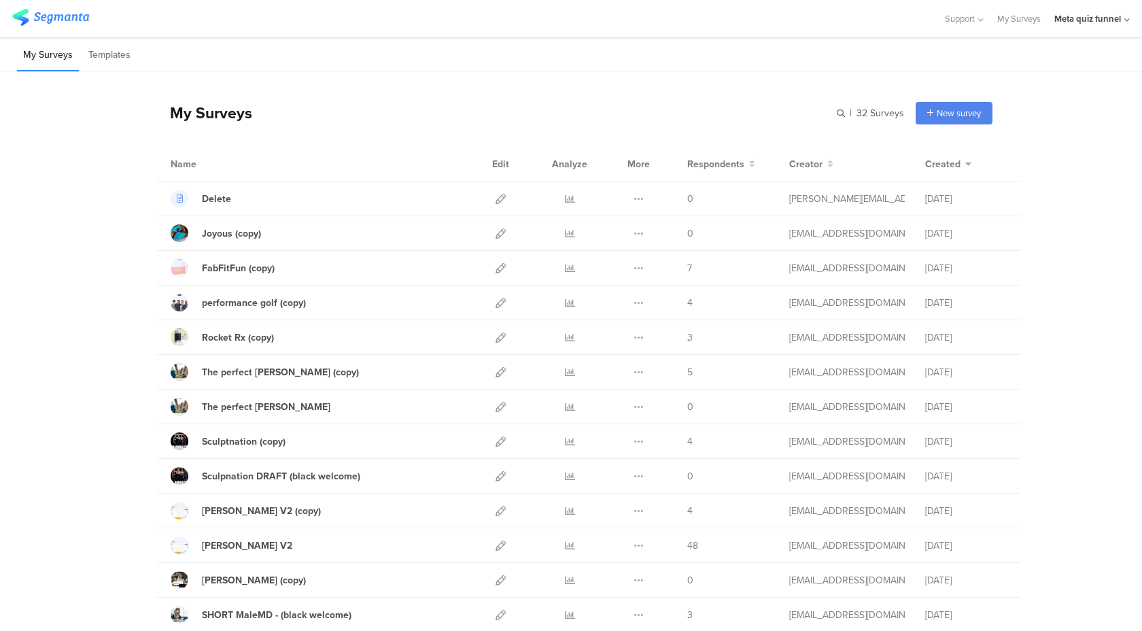
click at [1087, 69] on div "My Surveys Templates" at bounding box center [571, 54] width 1142 height 35
click at [1064, 20] on div "Meta quiz funnel" at bounding box center [1087, 18] width 67 height 13
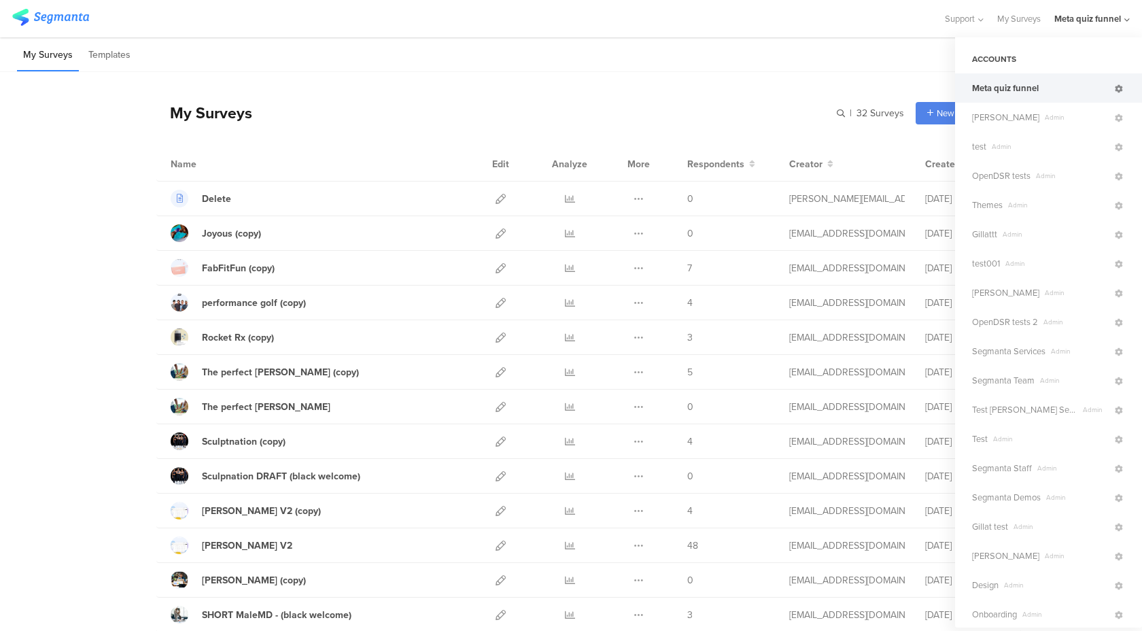
click at [1122, 91] on icon at bounding box center [1119, 89] width 8 height 8
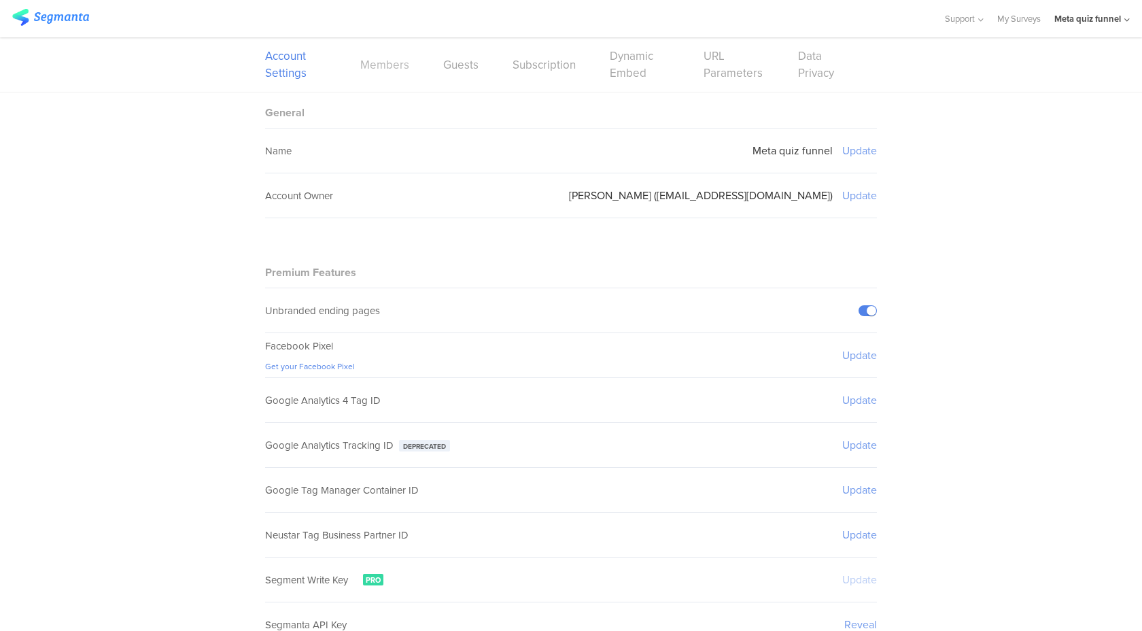
click at [394, 72] on link "Members" at bounding box center [384, 64] width 49 height 17
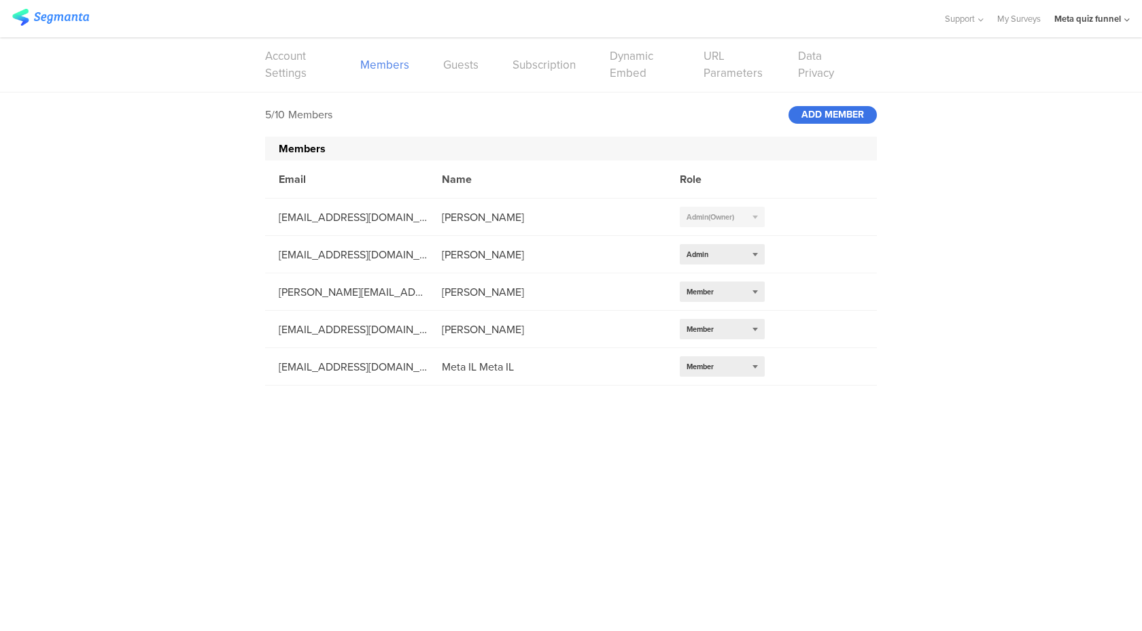
click at [839, 117] on div "ADD MEMBER" at bounding box center [832, 115] width 88 height 18
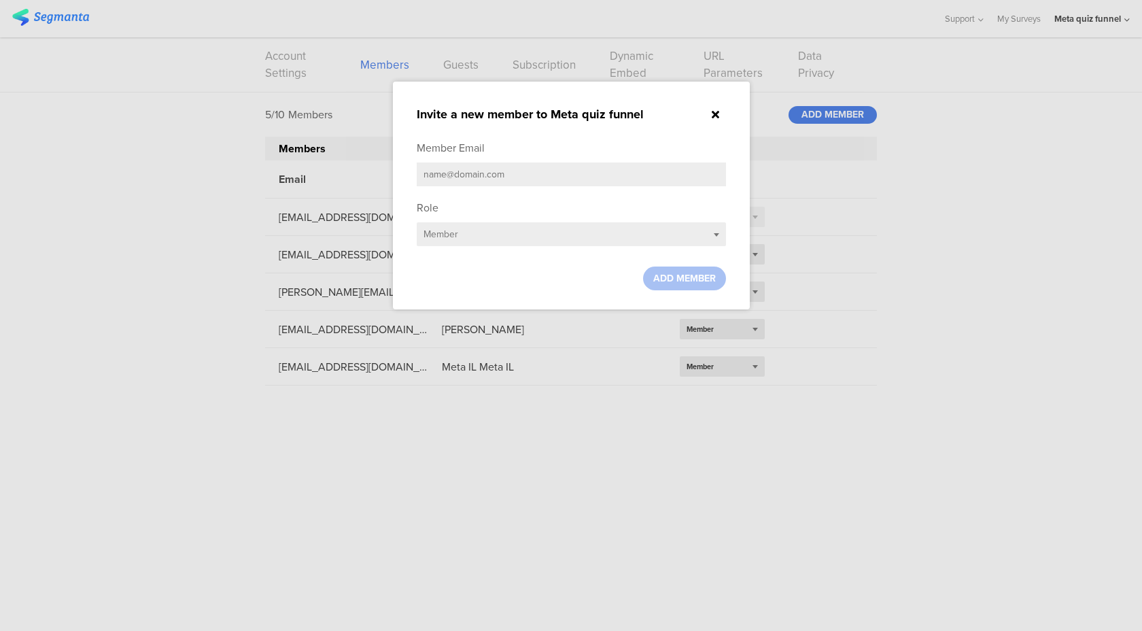
click at [570, 169] on input "text" at bounding box center [571, 174] width 309 height 24
paste input "[EMAIL_ADDRESS][DOMAIN_NAME]"
type input "[EMAIL_ADDRESS][DOMAIN_NAME]"
click at [528, 239] on div "Select role... Member" at bounding box center [571, 234] width 309 height 24
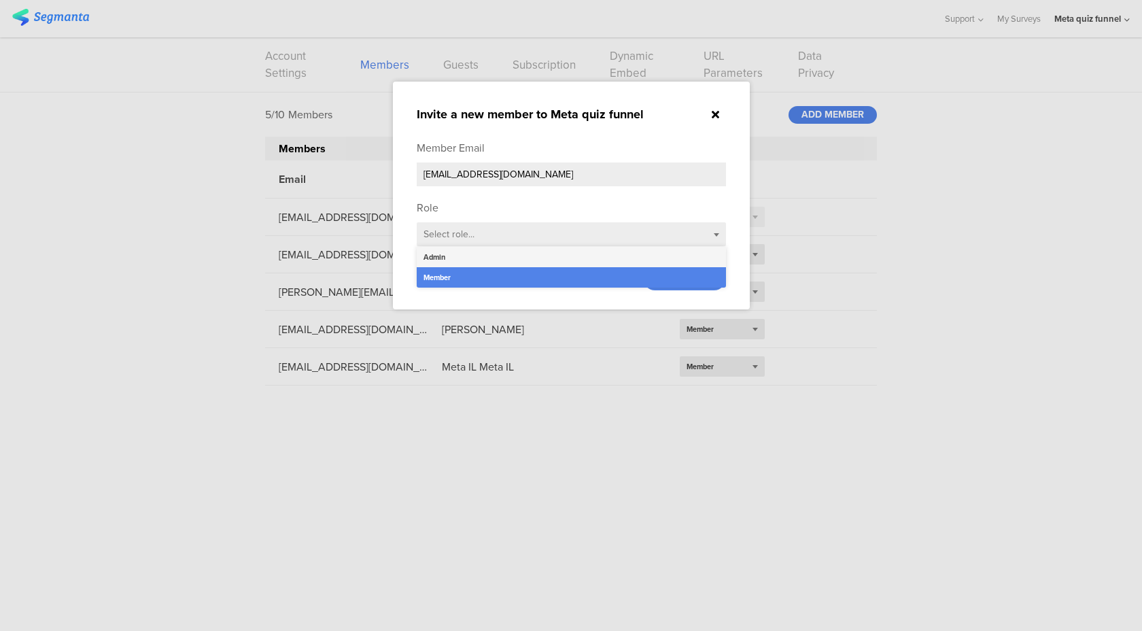
click at [517, 264] on div "Admin" at bounding box center [571, 257] width 309 height 20
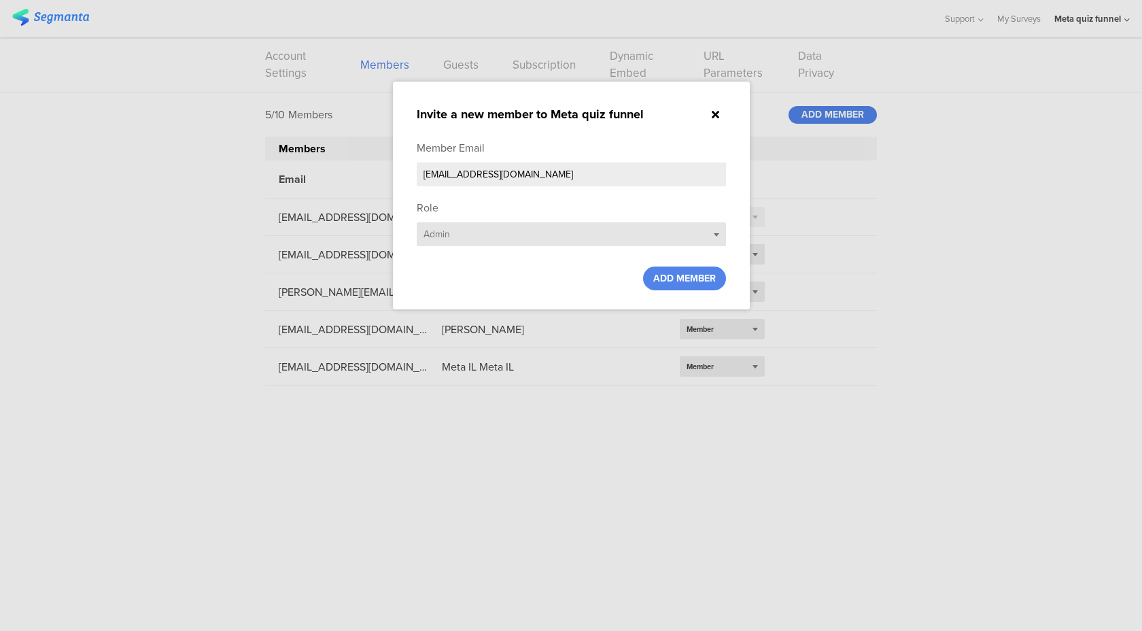
click at [685, 230] on div "Select role... Admin" at bounding box center [571, 234] width 309 height 24
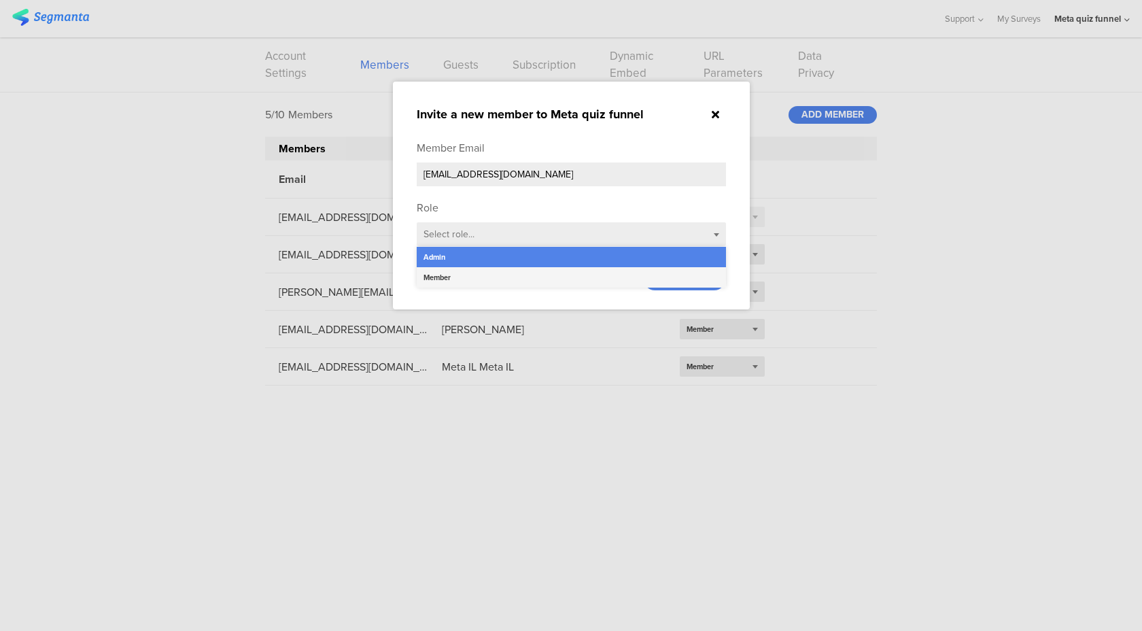
click at [672, 269] on div "Member" at bounding box center [571, 277] width 309 height 20
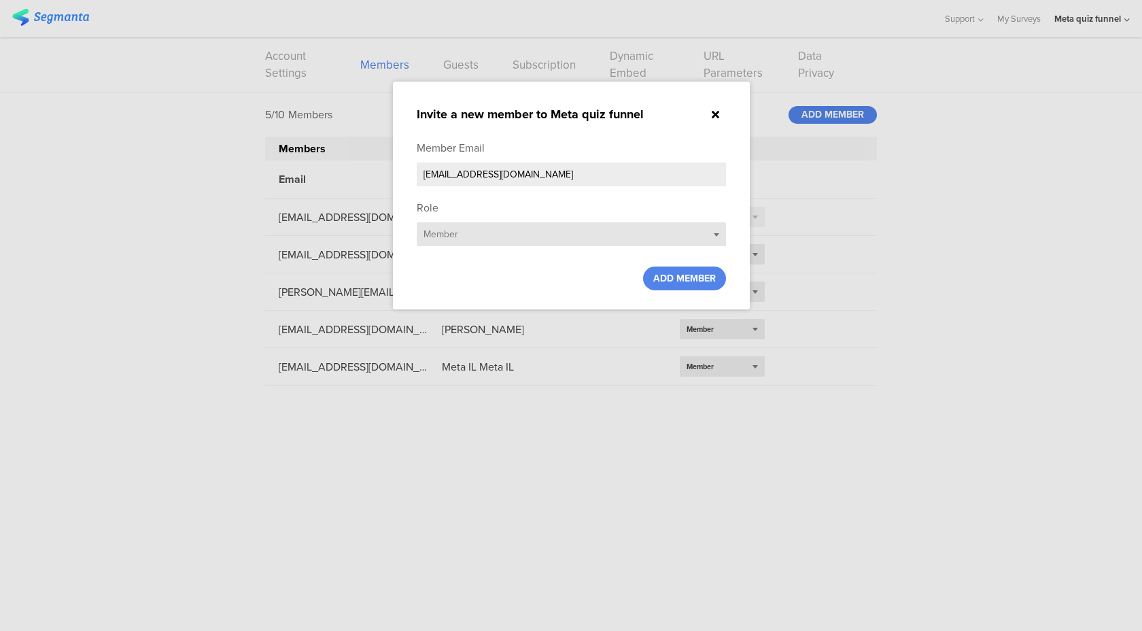
click at [670, 237] on div "Select role... Member" at bounding box center [571, 234] width 309 height 24
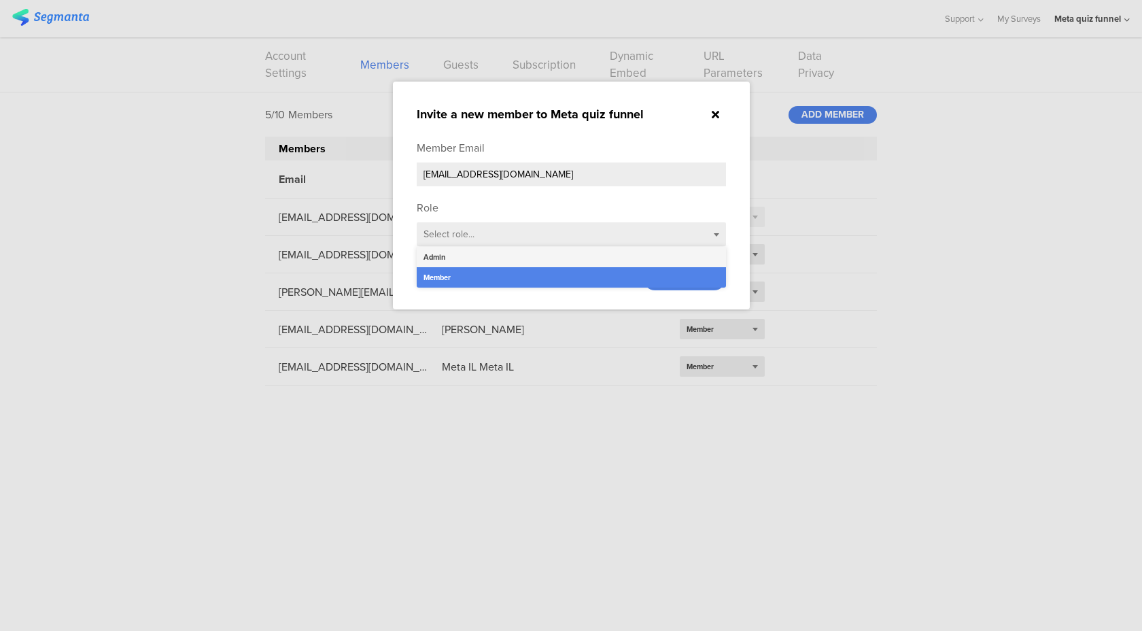
click at [657, 251] on div "Admin" at bounding box center [571, 257] width 309 height 20
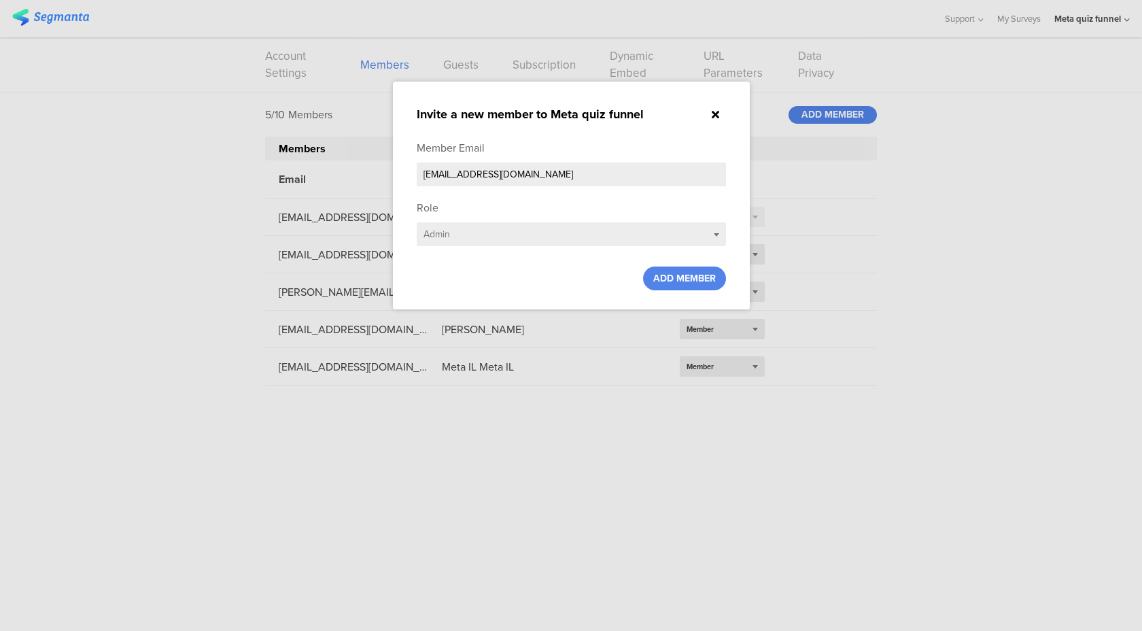
click at [646, 256] on ng-transclude "Member Email [EMAIL_ADDRESS][DOMAIN_NAME] Role Select role... Admin ADD MEMBER" at bounding box center [571, 215] width 309 height 150
click at [644, 245] on div "Select role... Admin" at bounding box center [571, 234] width 309 height 24
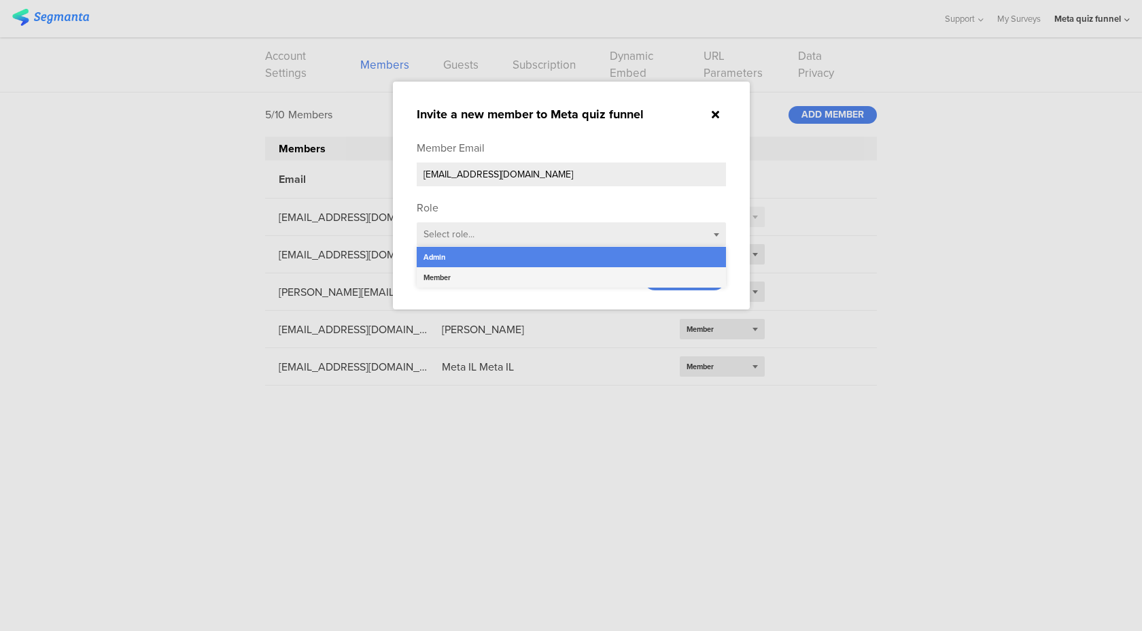
click at [638, 273] on div "Member" at bounding box center [571, 277] width 309 height 20
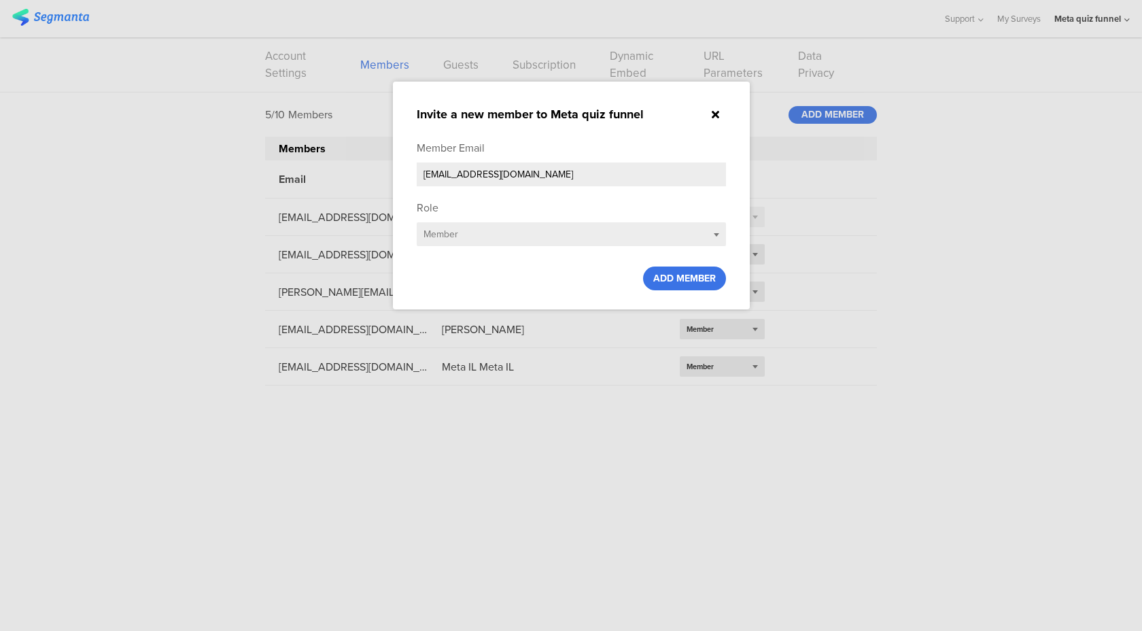
click at [701, 273] on span "ADD MEMBER" at bounding box center [684, 278] width 63 height 14
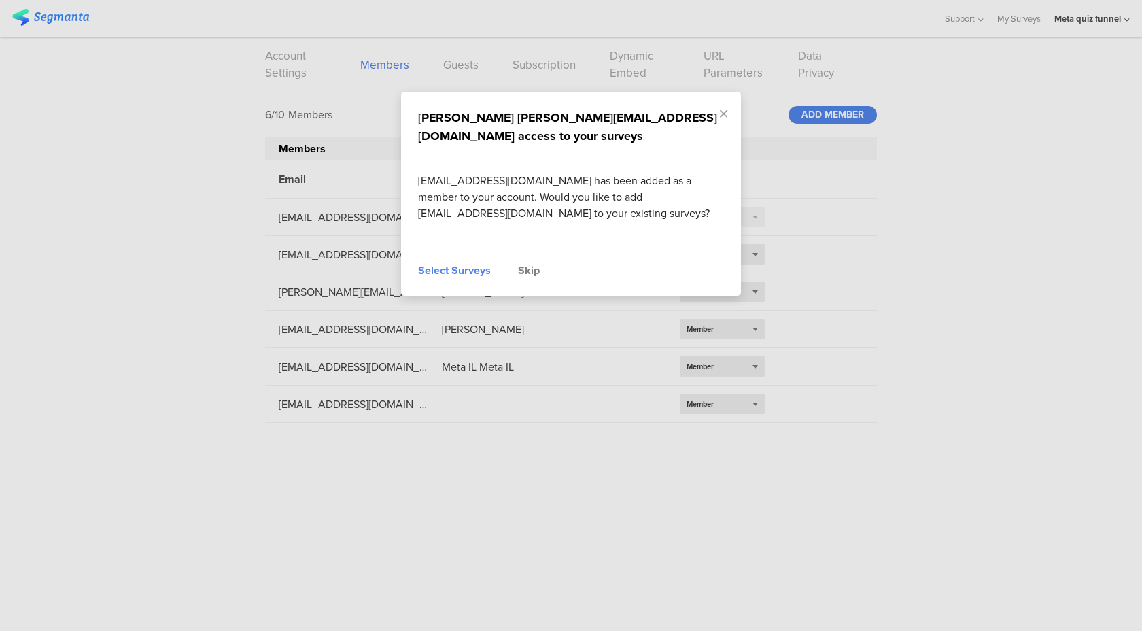
click at [480, 262] on div "Select Surveys" at bounding box center [454, 270] width 73 height 16
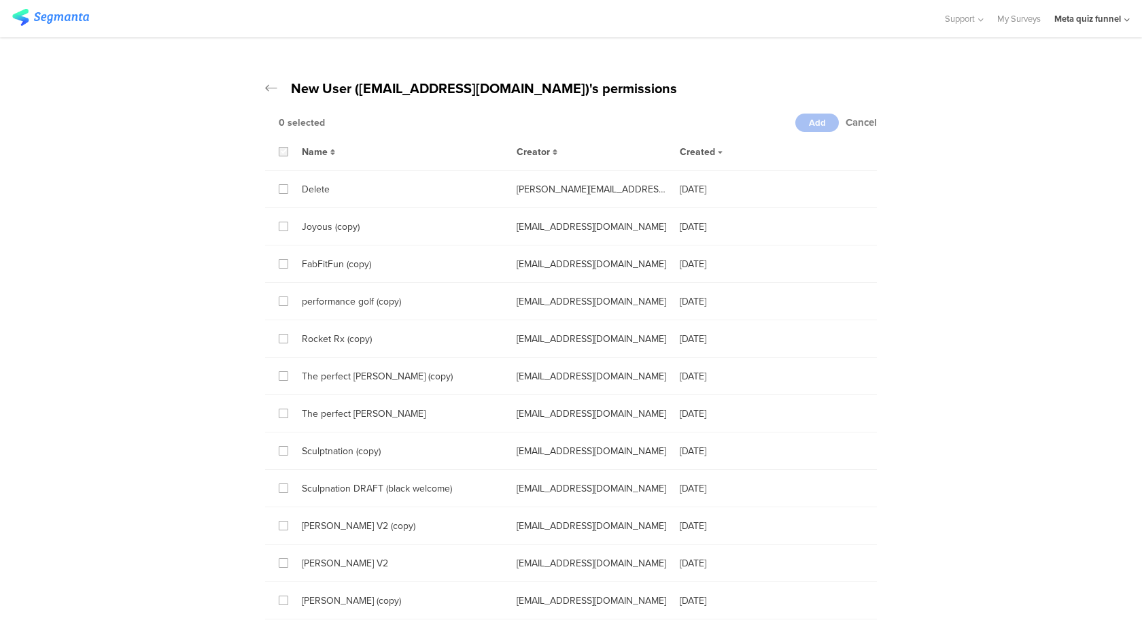
click at [281, 154] on icon at bounding box center [284, 152] width 6 height 10
click at [0, 0] on input "checkbox" at bounding box center [0, 0] width 0 height 0
click at [818, 120] on span "Add" at bounding box center [817, 122] width 17 height 13
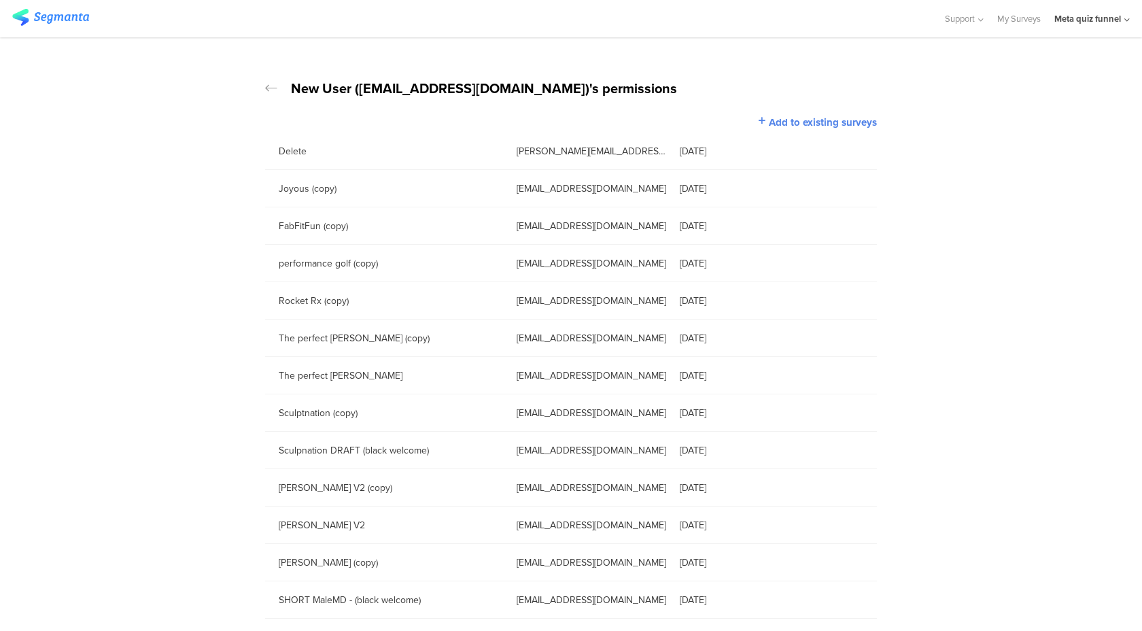
click at [268, 86] on icon at bounding box center [271, 89] width 12 height 14
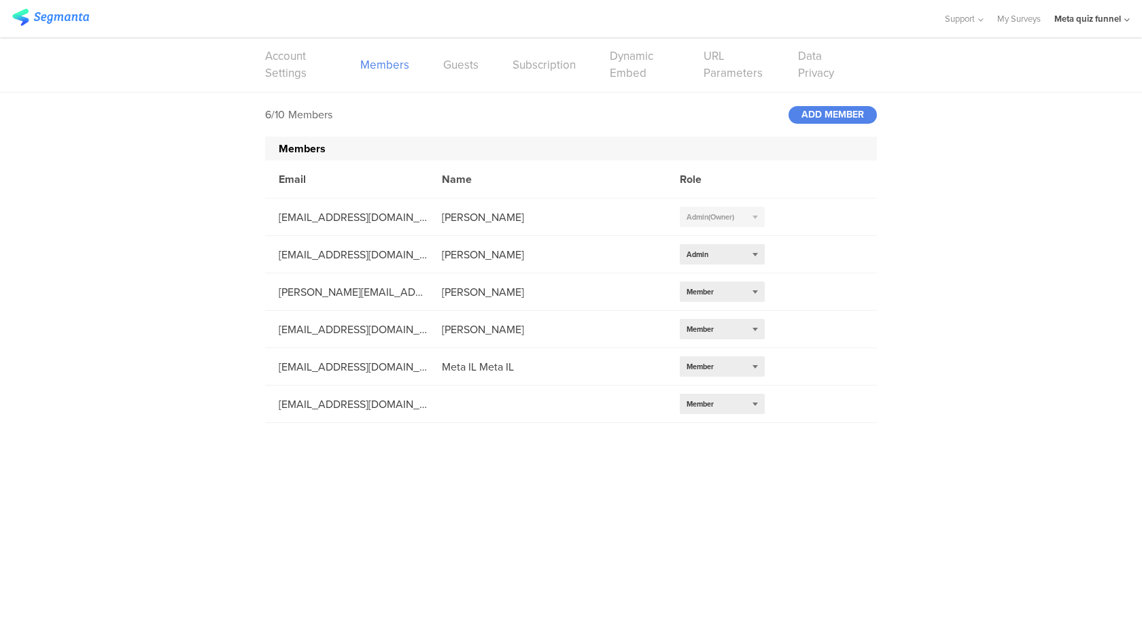
click at [64, 17] on img at bounding box center [50, 17] width 77 height 17
